Goal: Use online tool/utility: Utilize a website feature to perform a specific function

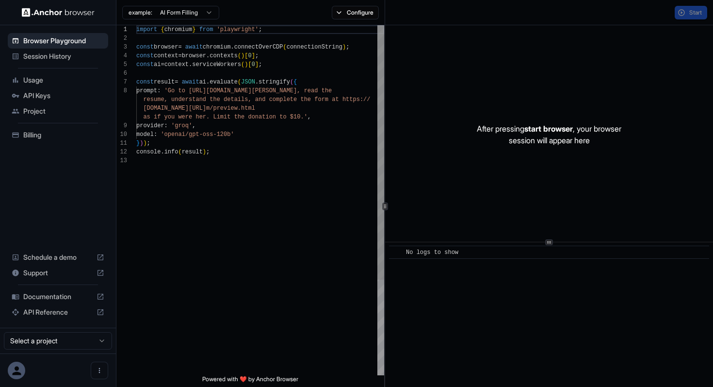
scroll to position [61, 0]
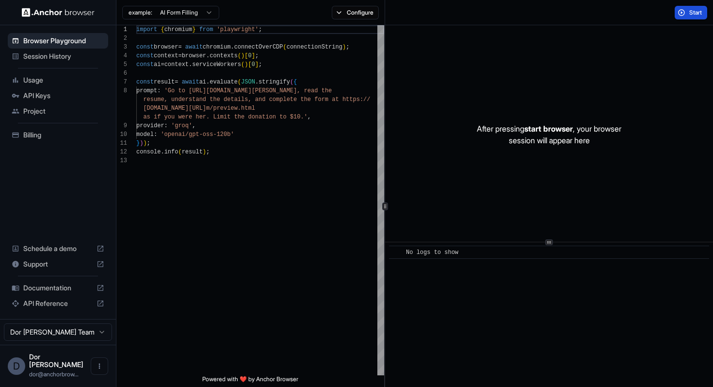
click at [690, 15] on span "Start" at bounding box center [696, 13] width 14 height 8
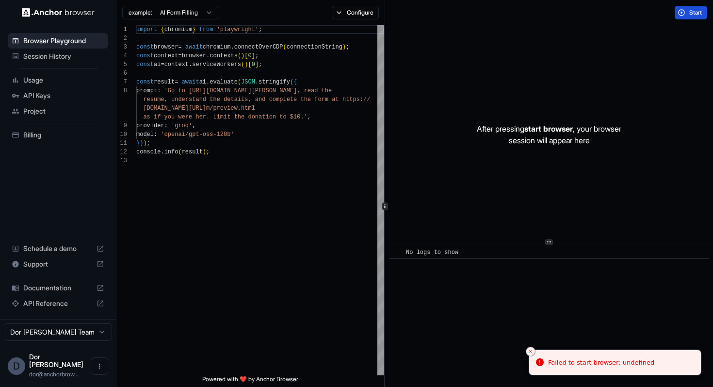
click at [689, 12] on span "Start" at bounding box center [696, 13] width 14 height 8
click at [557, 11] on div "Start" at bounding box center [549, 12] width 328 height 25
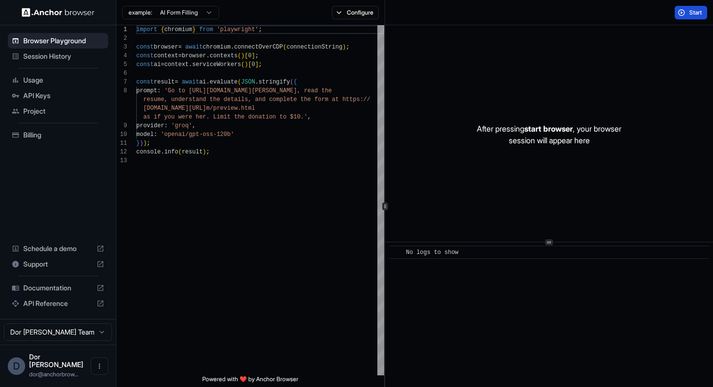
click at [694, 12] on span "Start" at bounding box center [696, 13] width 14 height 8
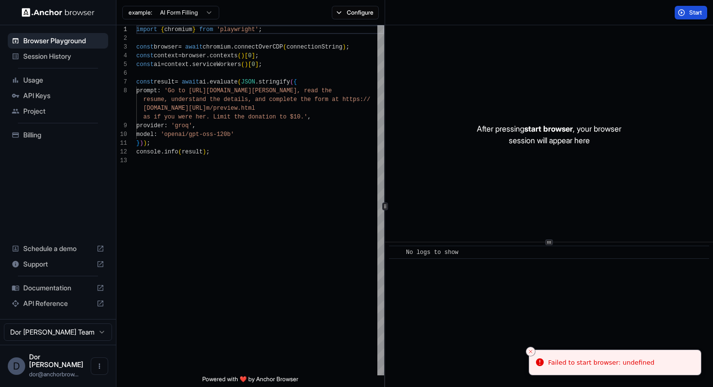
click at [692, 19] on div "Start" at bounding box center [549, 12] width 328 height 25
click at [690, 13] on span "Start" at bounding box center [696, 13] width 14 height 8
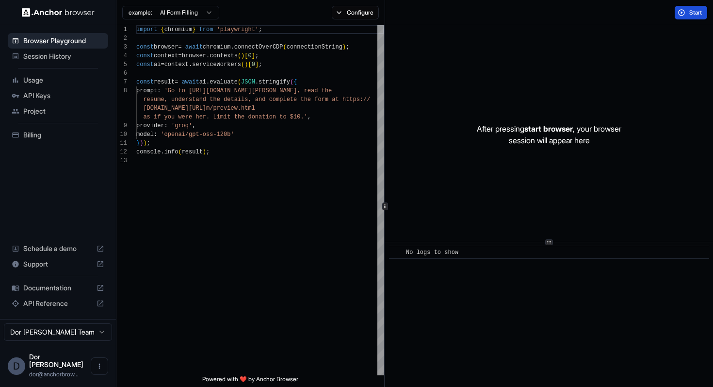
click at [691, 16] on span "Start" at bounding box center [696, 13] width 14 height 8
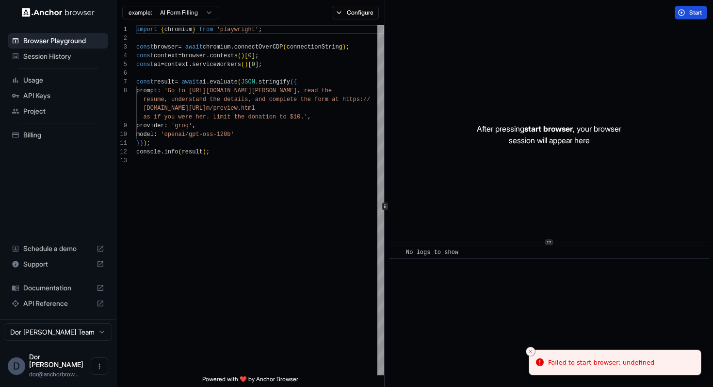
click at [687, 15] on button "Start" at bounding box center [691, 13] width 33 height 14
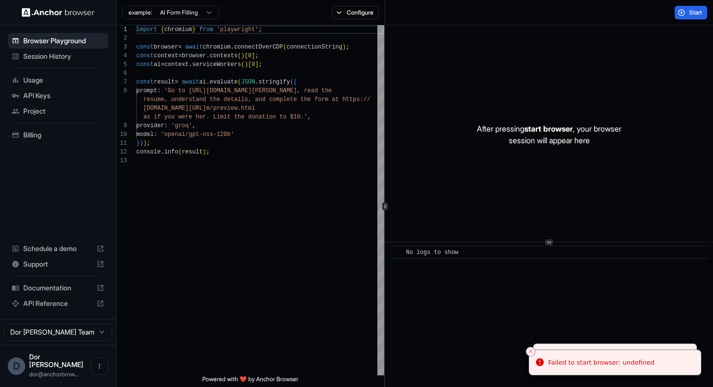
click at [528, 356] on div "​ No logs to show" at bounding box center [549, 314] width 328 height 145
click at [528, 353] on icon "Close toast" at bounding box center [531, 351] width 6 height 6
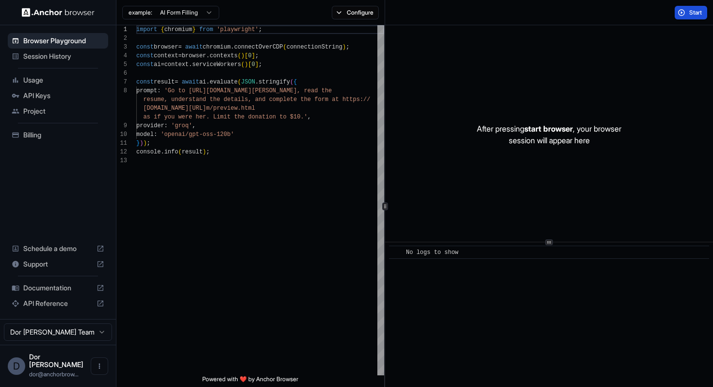
click at [692, 12] on span "Start" at bounding box center [696, 13] width 14 height 8
click at [689, 12] on span "Start" at bounding box center [696, 13] width 14 height 8
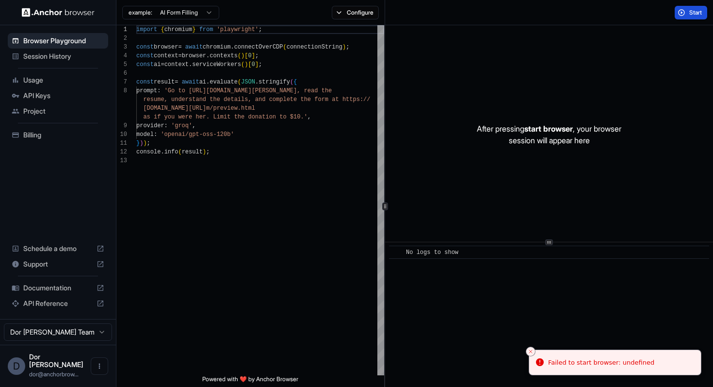
click at [580, 28] on div "After pressing start browser , your browser session will appear here" at bounding box center [549, 134] width 328 height 218
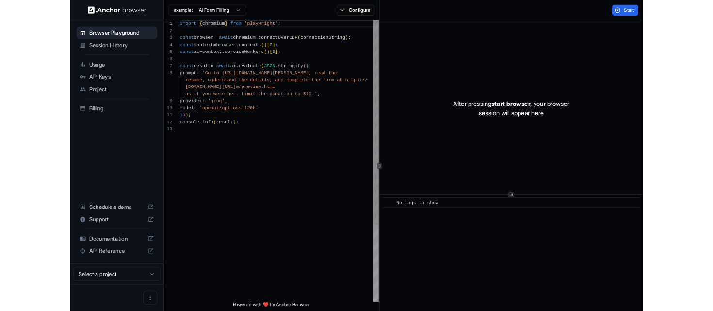
scroll to position [61, 0]
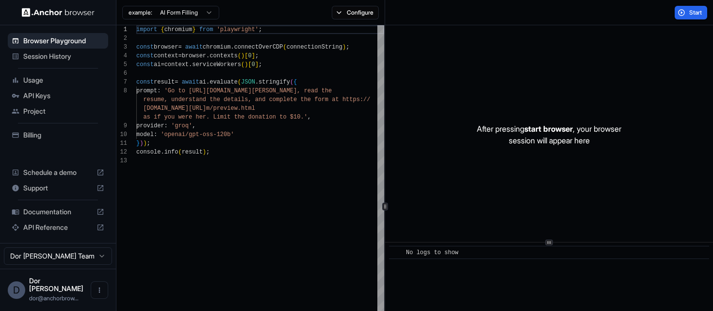
click at [426, 19] on div "Start" at bounding box center [549, 12] width 328 height 25
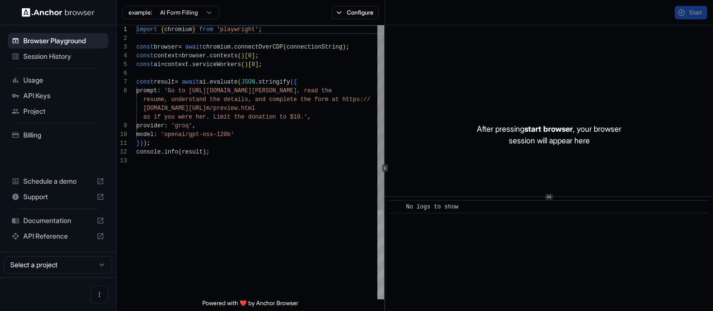
scroll to position [61, 0]
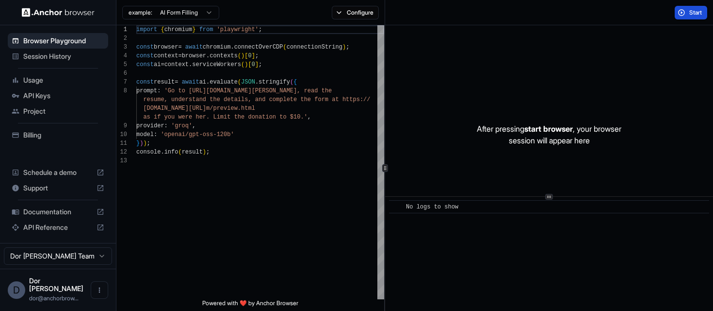
click at [691, 13] on span "Start" at bounding box center [696, 13] width 14 height 8
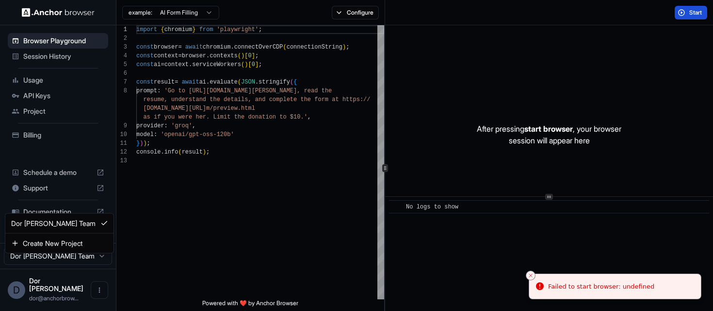
click at [75, 260] on html "Browser Playground Session History Usage API Keys Project Billing Schedule a de…" at bounding box center [356, 155] width 713 height 311
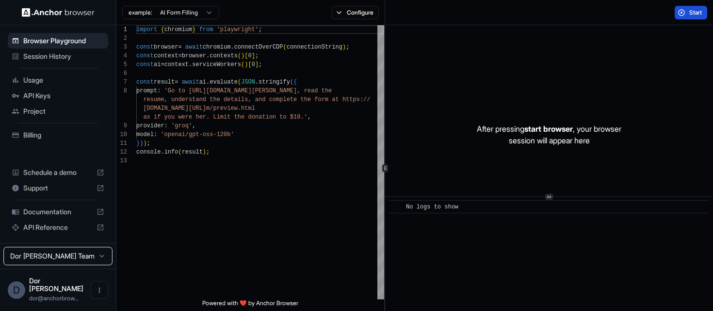
click at [73, 262] on html "Browser Playground Session History Usage API Keys Project Billing Schedule a de…" at bounding box center [356, 155] width 713 height 311
click at [413, 143] on div "After pressing start browser , your browser session will appear here" at bounding box center [549, 134] width 328 height 218
click at [38, 139] on span "Billing" at bounding box center [63, 135] width 81 height 10
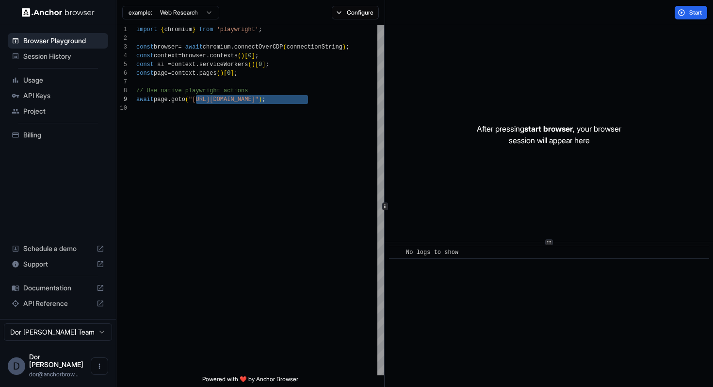
scroll to position [70, 0]
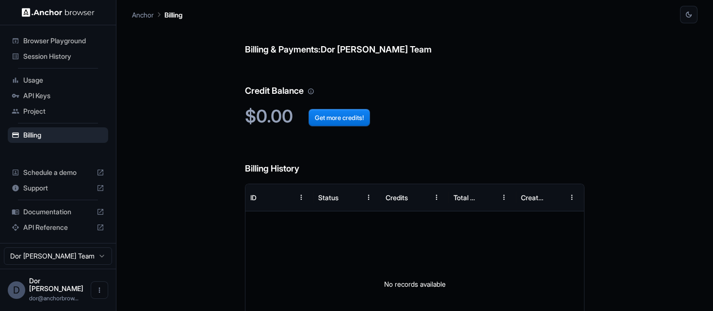
click at [69, 39] on span "Browser Playground" at bounding box center [63, 41] width 81 height 10
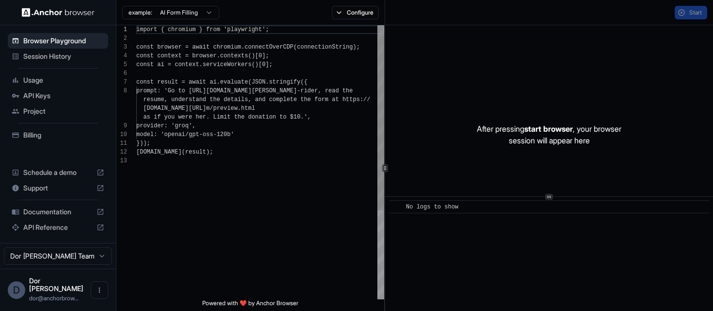
scroll to position [61, 0]
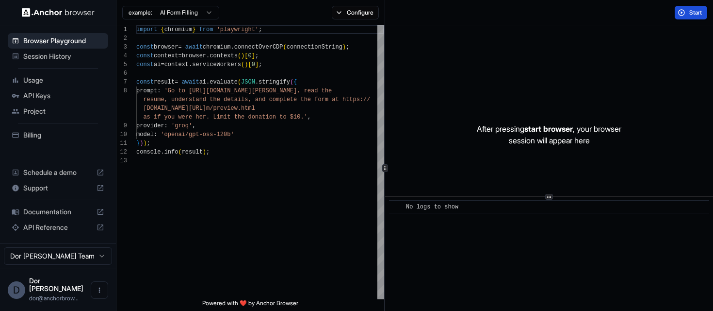
click at [694, 10] on span "Start" at bounding box center [696, 13] width 14 height 8
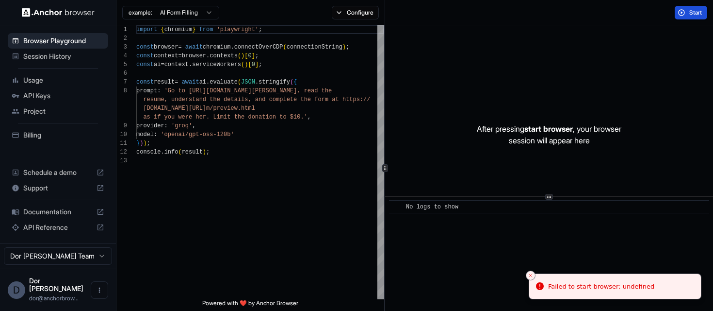
click at [566, 20] on div "Start" at bounding box center [549, 12] width 328 height 25
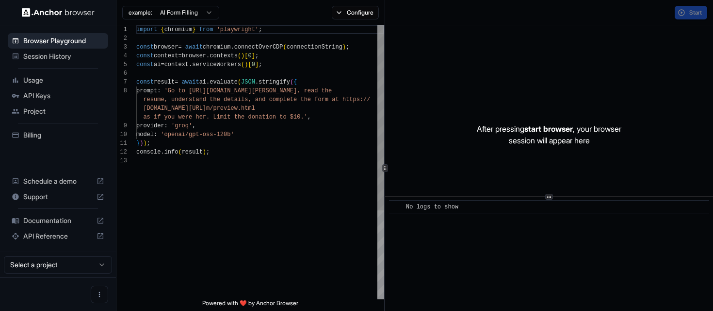
scroll to position [61, 0]
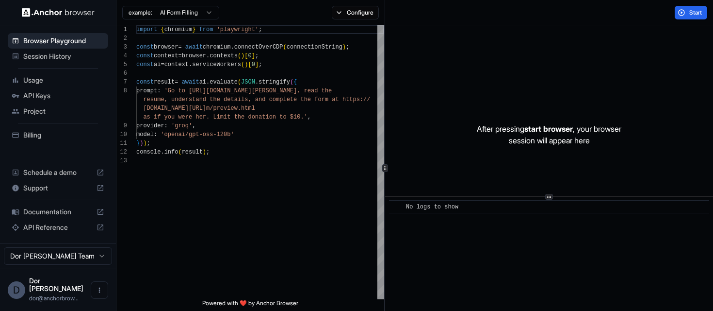
click at [40, 109] on span "Project" at bounding box center [63, 111] width 81 height 10
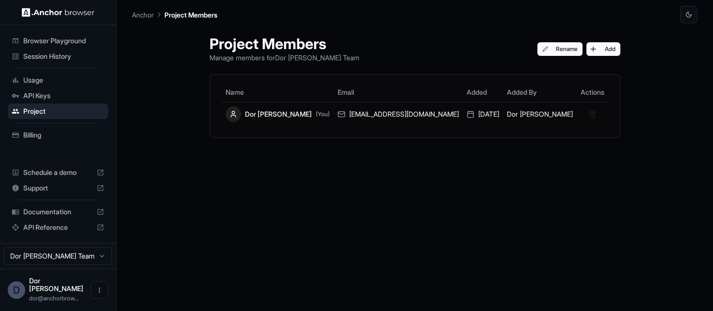
click at [38, 96] on span "API Keys" at bounding box center [63, 96] width 81 height 10
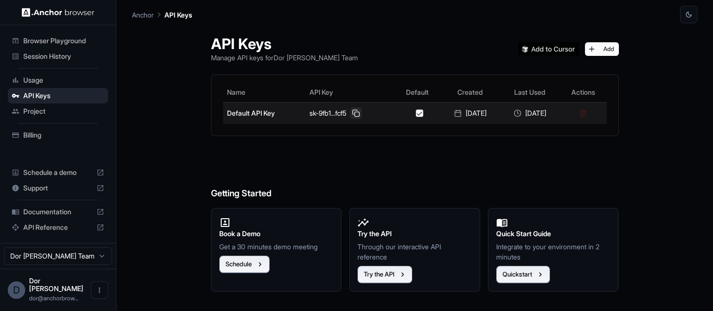
click at [350, 114] on button at bounding box center [356, 113] width 12 height 12
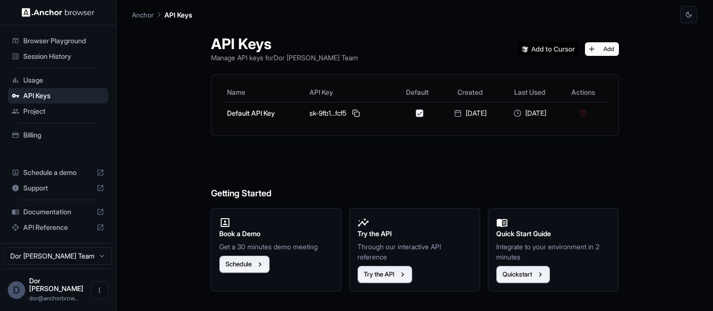
click at [73, 43] on span "Browser Playground" at bounding box center [63, 41] width 81 height 10
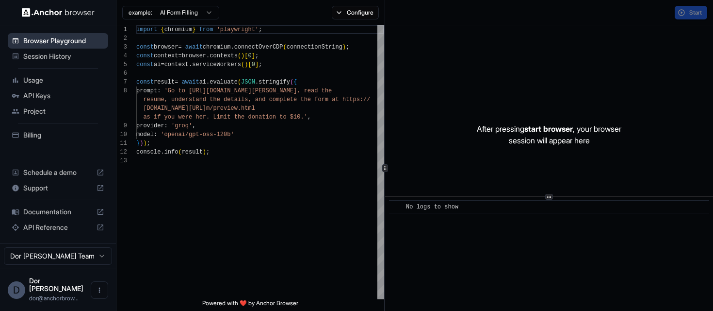
scroll to position [61, 0]
click at [35, 132] on span "Billing" at bounding box center [63, 135] width 81 height 10
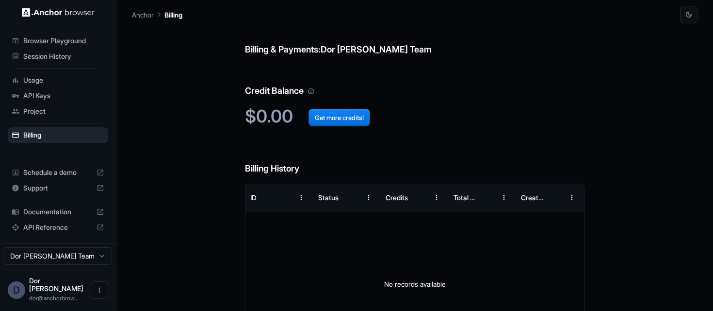
click at [69, 40] on span "Browser Playground" at bounding box center [63, 41] width 81 height 10
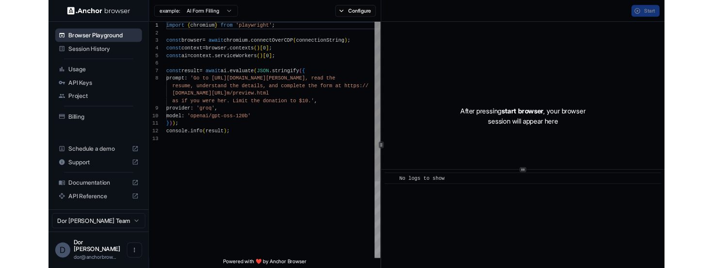
scroll to position [61, 0]
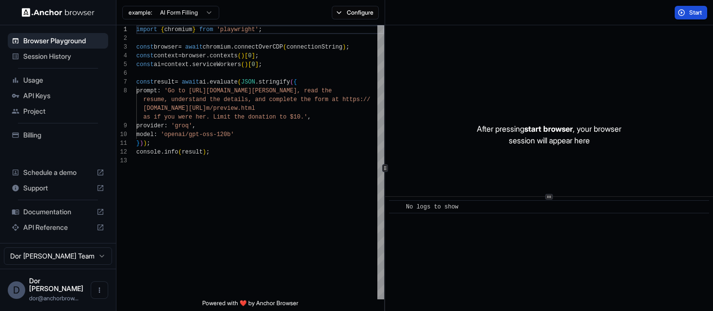
click at [692, 9] on span "Start" at bounding box center [696, 13] width 14 height 8
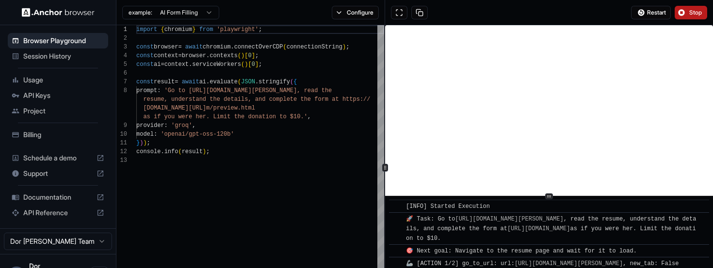
click at [699, 9] on span "Stop" at bounding box center [696, 13] width 14 height 8
